Goal: Task Accomplishment & Management: Manage account settings

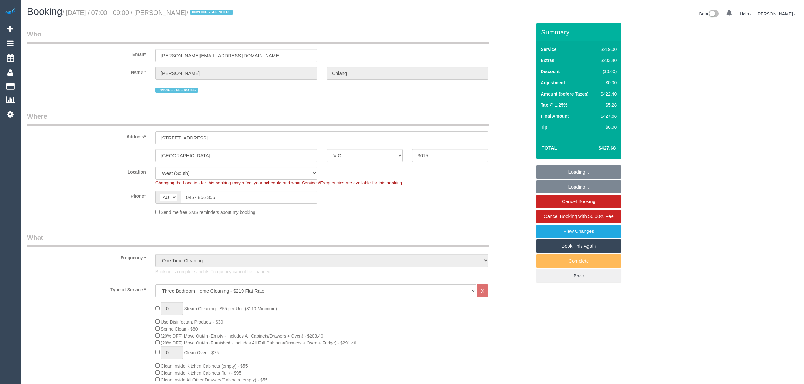
select select "VIC"
select select "number:27"
select select "number:15"
select select "number:19"
select select "number:36"
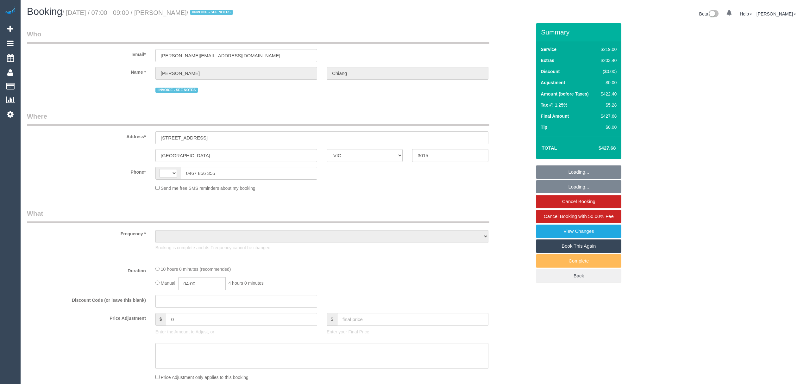
select select "VIC"
select select "string:AU"
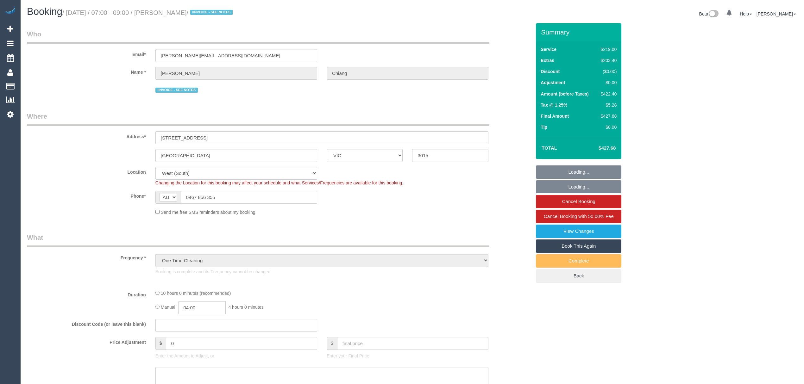
select select "object:1299"
select select "number:27"
select select "number:15"
select select "number:19"
select select "number:36"
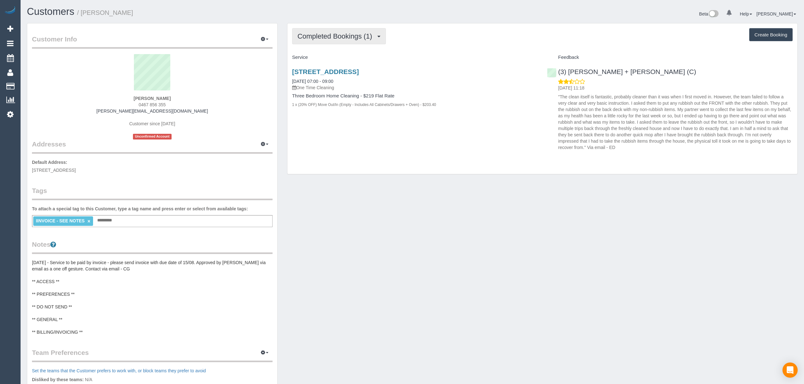
click at [322, 33] on span "Completed Bookings (1)" at bounding box center [337, 36] width 78 height 8
click at [322, 71] on link "Cancelled Bookings (1)" at bounding box center [326, 67] width 66 height 8
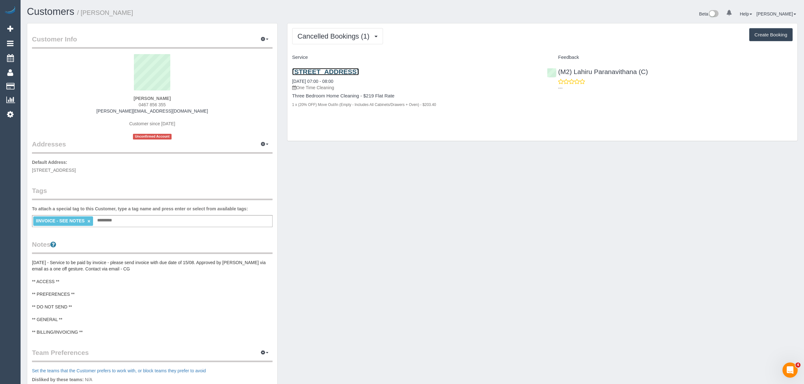
click at [322, 71] on link "[STREET_ADDRESS]" at bounding box center [325, 71] width 67 height 7
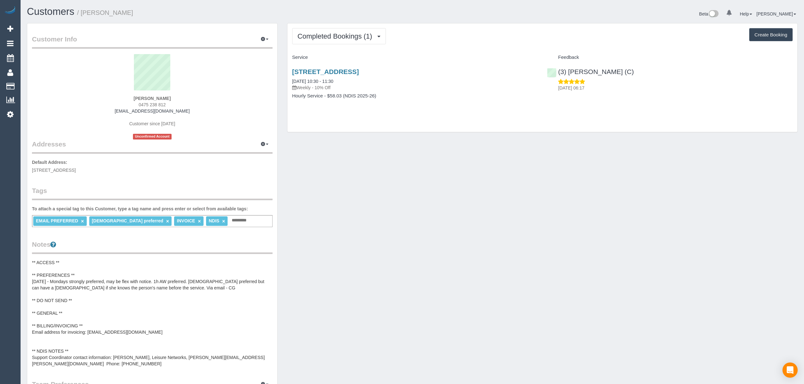
drag, startPoint x: 153, startPoint y: 332, endPoint x: 154, endPoint y: 328, distance: 3.6
click at [154, 328] on pre "** ACCESS ** ** PREFERENCES ** [DATE] - Mondays strongly preferred, may be flex…" at bounding box center [152, 314] width 241 height 108
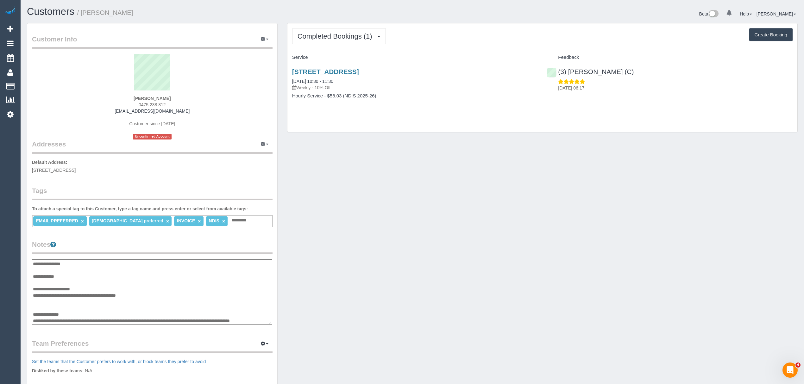
drag, startPoint x: 143, startPoint y: 291, endPoint x: 89, endPoint y: 289, distance: 53.9
click at [89, 289] on textarea "**********" at bounding box center [152, 293] width 240 height 66
